Goal: Navigation & Orientation: Understand site structure

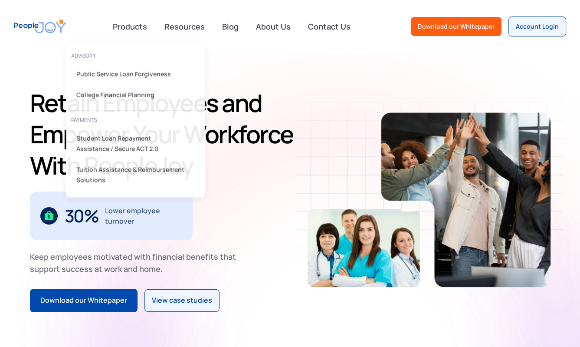
click at [79, 46] on div "advisory Public Service Loan Forgiveness College Financial Planning PAYMENTS St…" at bounding box center [135, 119] width 139 height 156
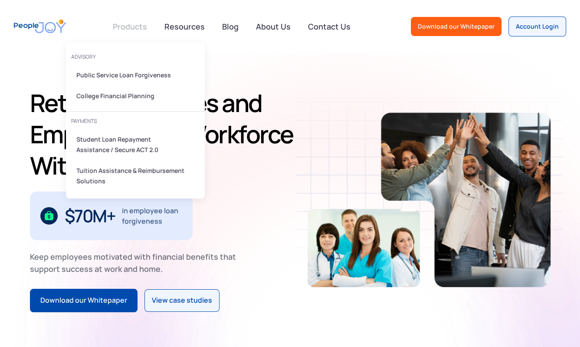
click at [127, 29] on link at bounding box center [130, 26] width 45 height 17
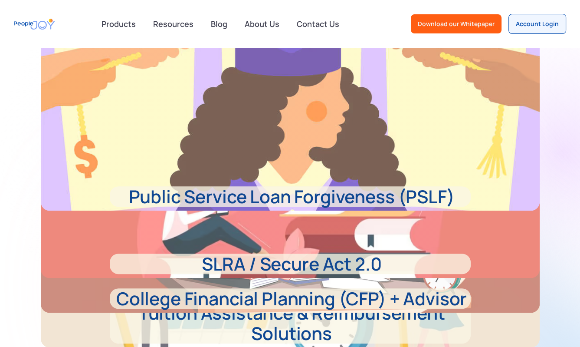
scroll to position [7, 0]
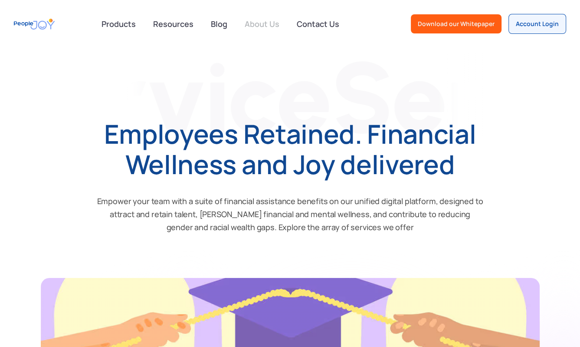
click at [268, 25] on link "About Us" at bounding box center [262, 23] width 45 height 19
